Goal: Task Accomplishment & Management: Use online tool/utility

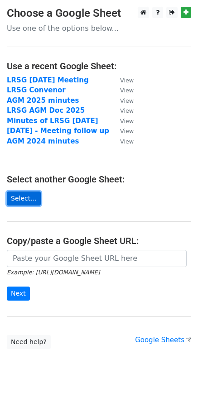
click at [18, 198] on link "Select..." at bounding box center [24, 198] width 34 height 14
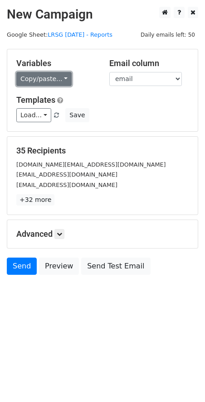
click at [62, 76] on link "Copy/paste..." at bounding box center [43, 79] width 55 height 14
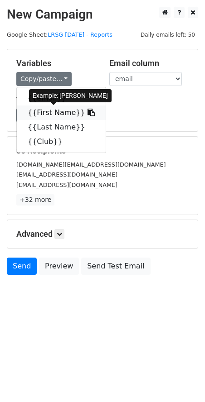
click at [53, 113] on link "{{First Name}}" at bounding box center [61, 112] width 89 height 14
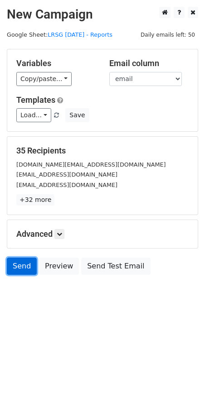
click at [18, 265] on link "Send" at bounding box center [22, 266] width 30 height 17
click at [13, 267] on link "Send" at bounding box center [22, 266] width 30 height 17
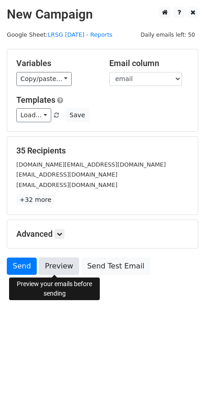
click at [51, 265] on link "Preview" at bounding box center [59, 266] width 40 height 17
